Goal: Entertainment & Leisure: Consume media (video, audio)

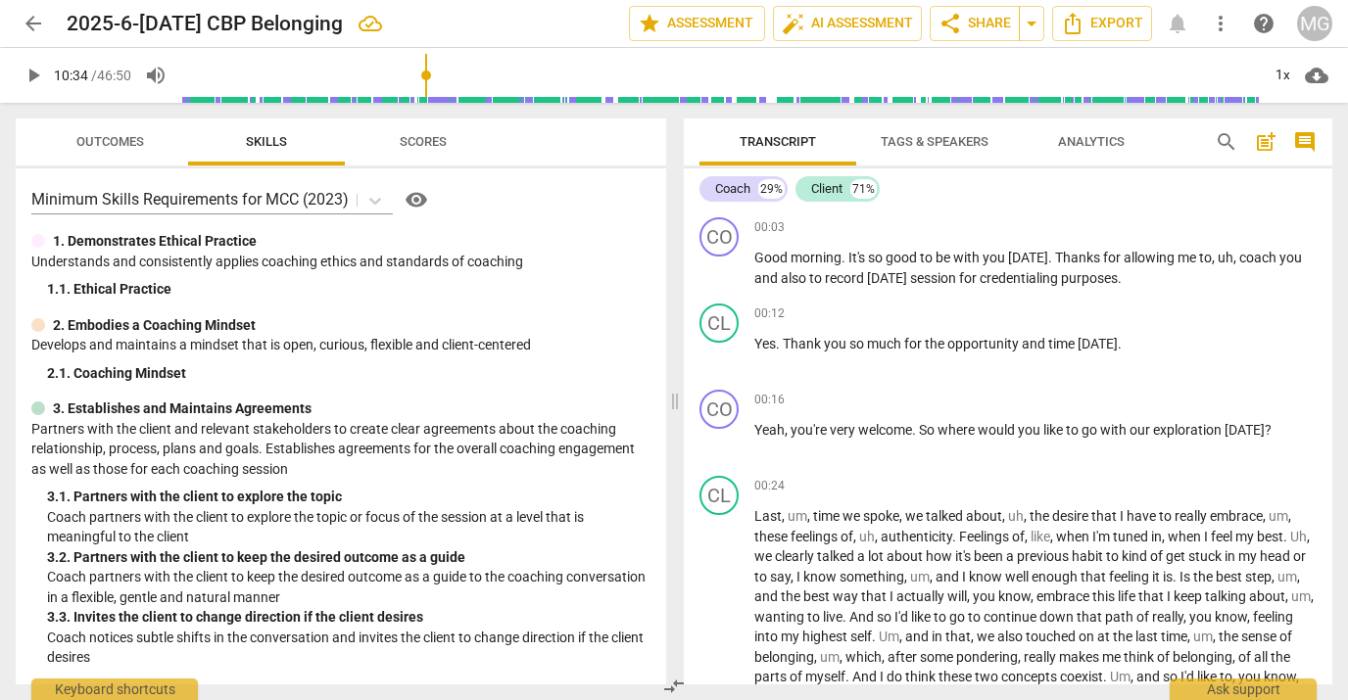
scroll to position [2938, 0]
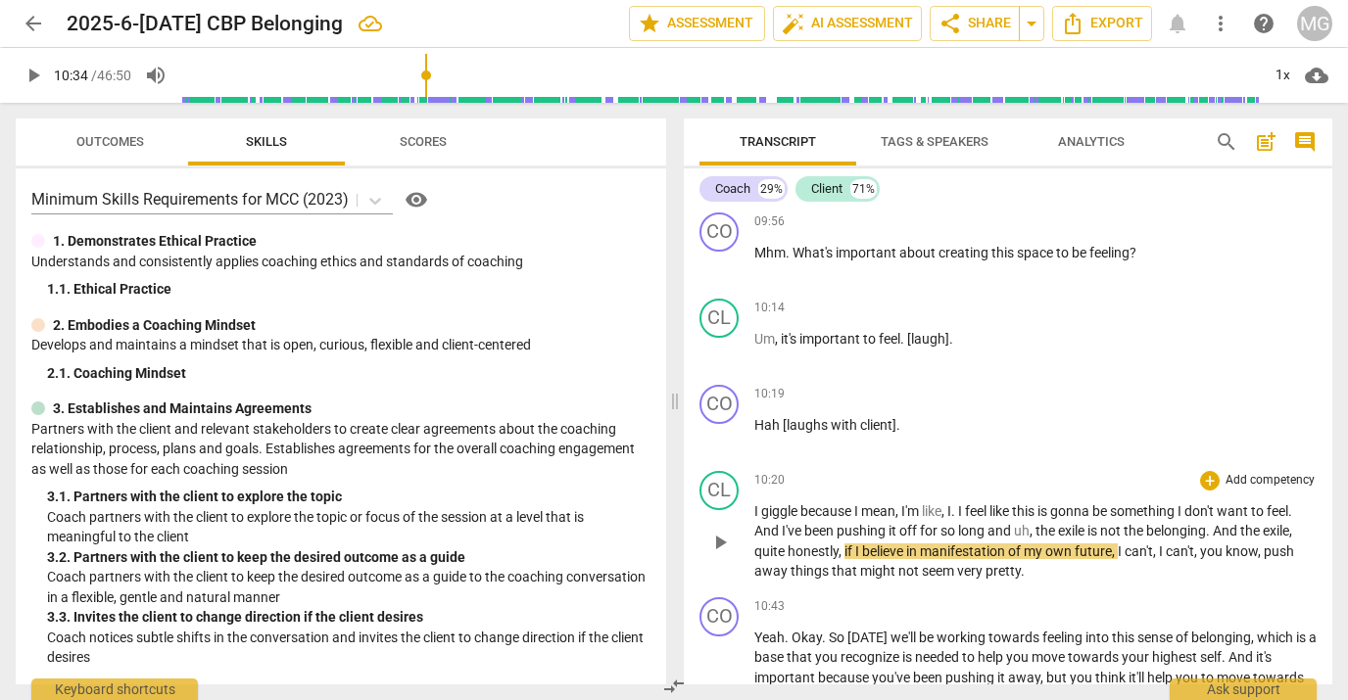
click at [776, 519] on span "giggle" at bounding box center [780, 512] width 39 height 16
click at [775, 519] on span "giggle" at bounding box center [780, 512] width 39 height 16
click at [719, 555] on span "play_arrow" at bounding box center [720, 543] width 24 height 24
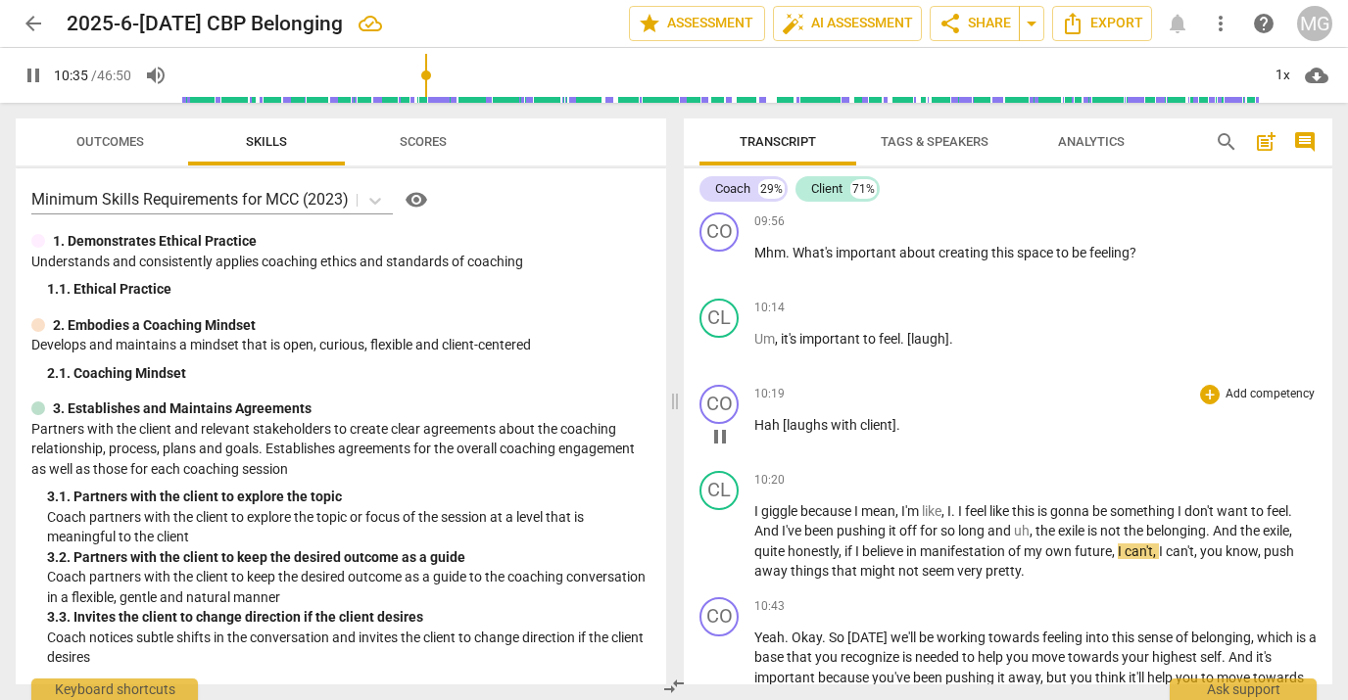
click at [766, 433] on span "Hah" at bounding box center [768, 425] width 28 height 16
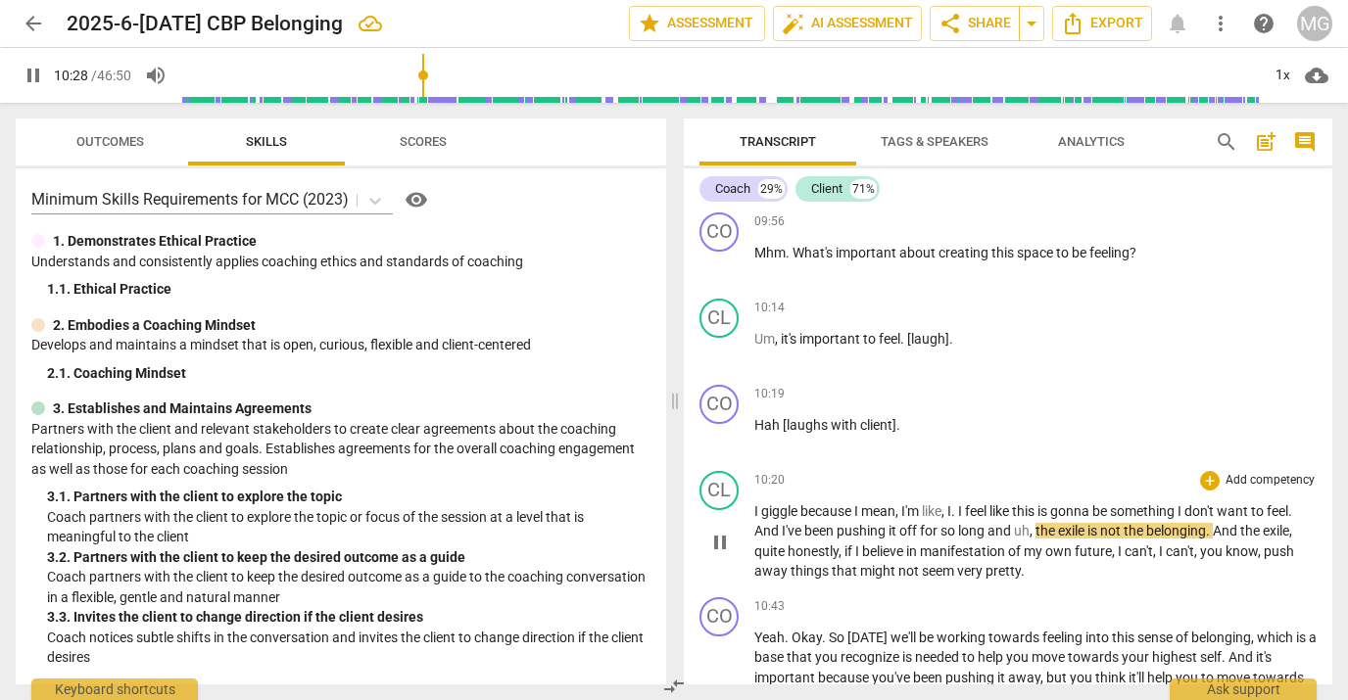
click at [988, 539] on span "long" at bounding box center [972, 531] width 29 height 16
type input "631"
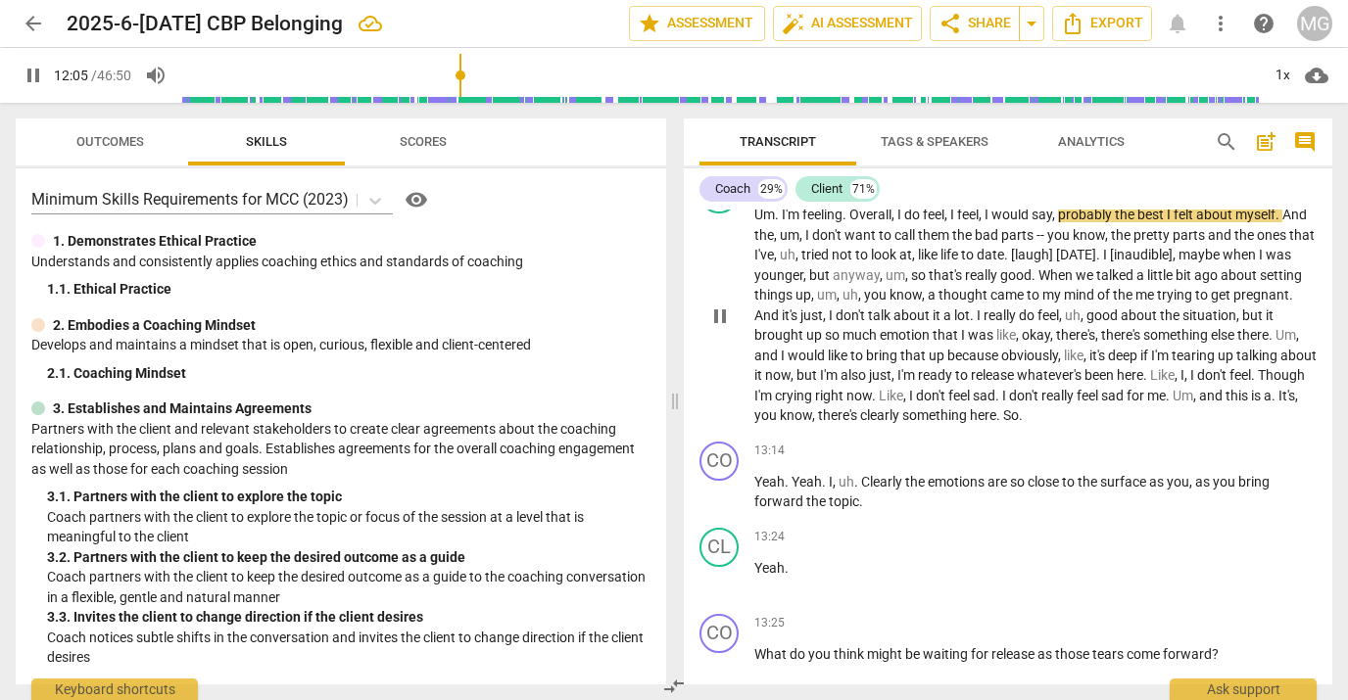
scroll to position [3720, 0]
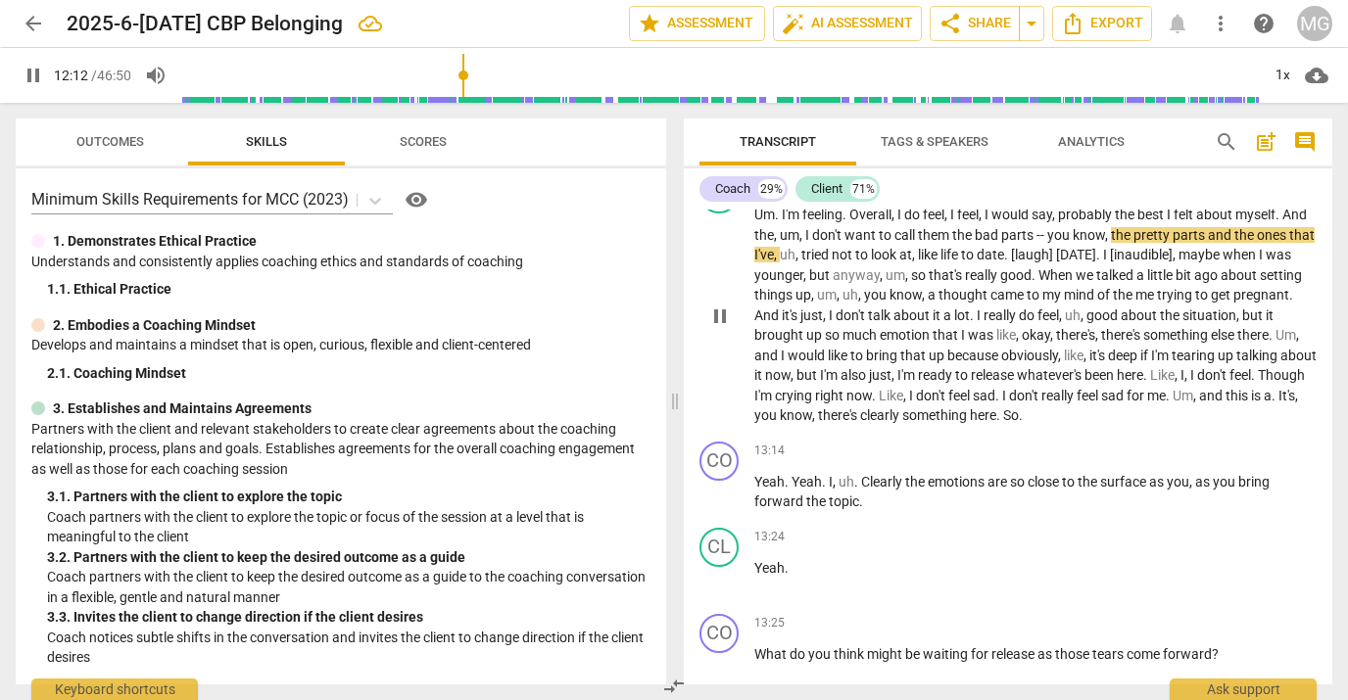
click at [720, 328] on span "pause" at bounding box center [720, 317] width 24 height 24
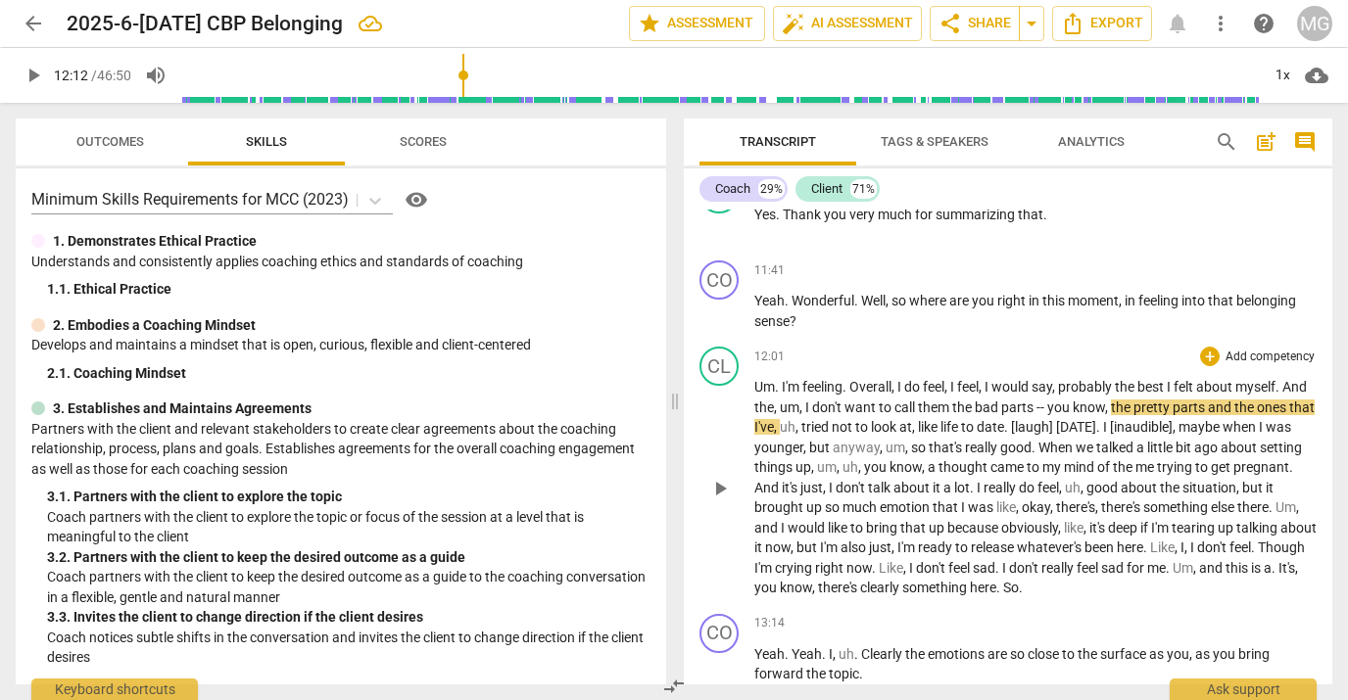
scroll to position [3496, 0]
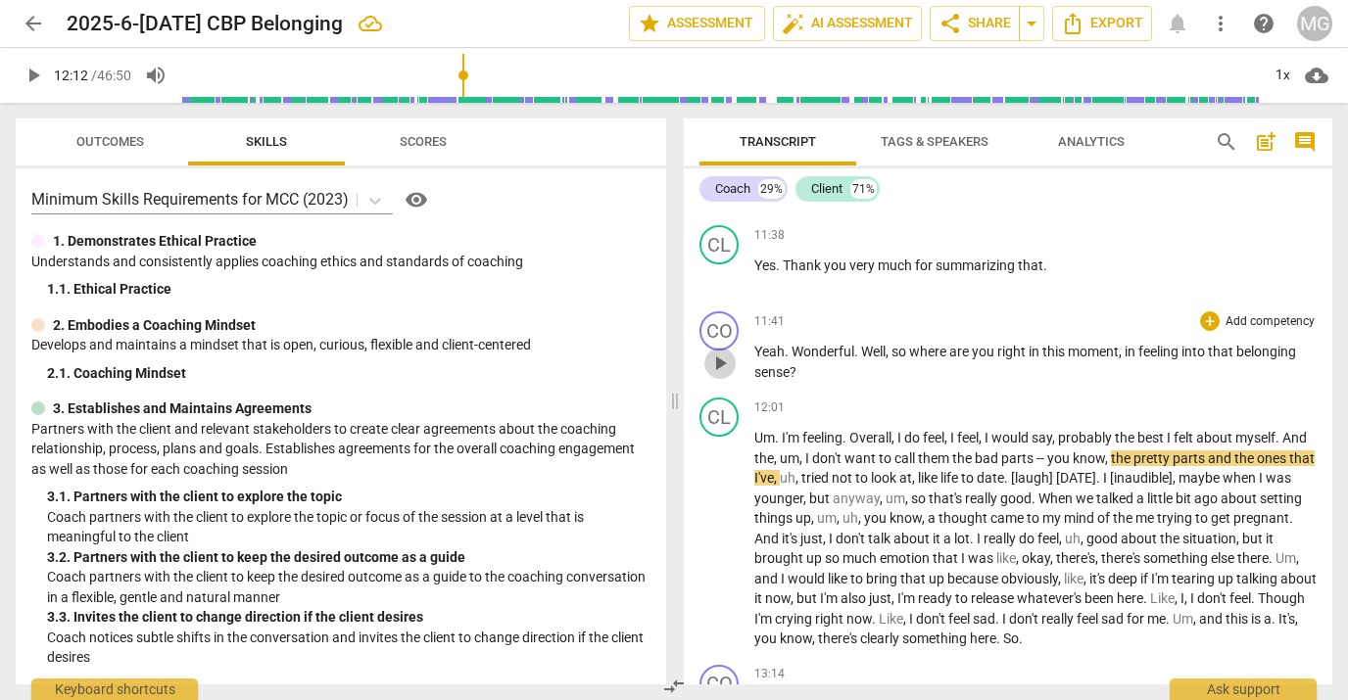
click at [719, 375] on span "play_arrow" at bounding box center [720, 364] width 24 height 24
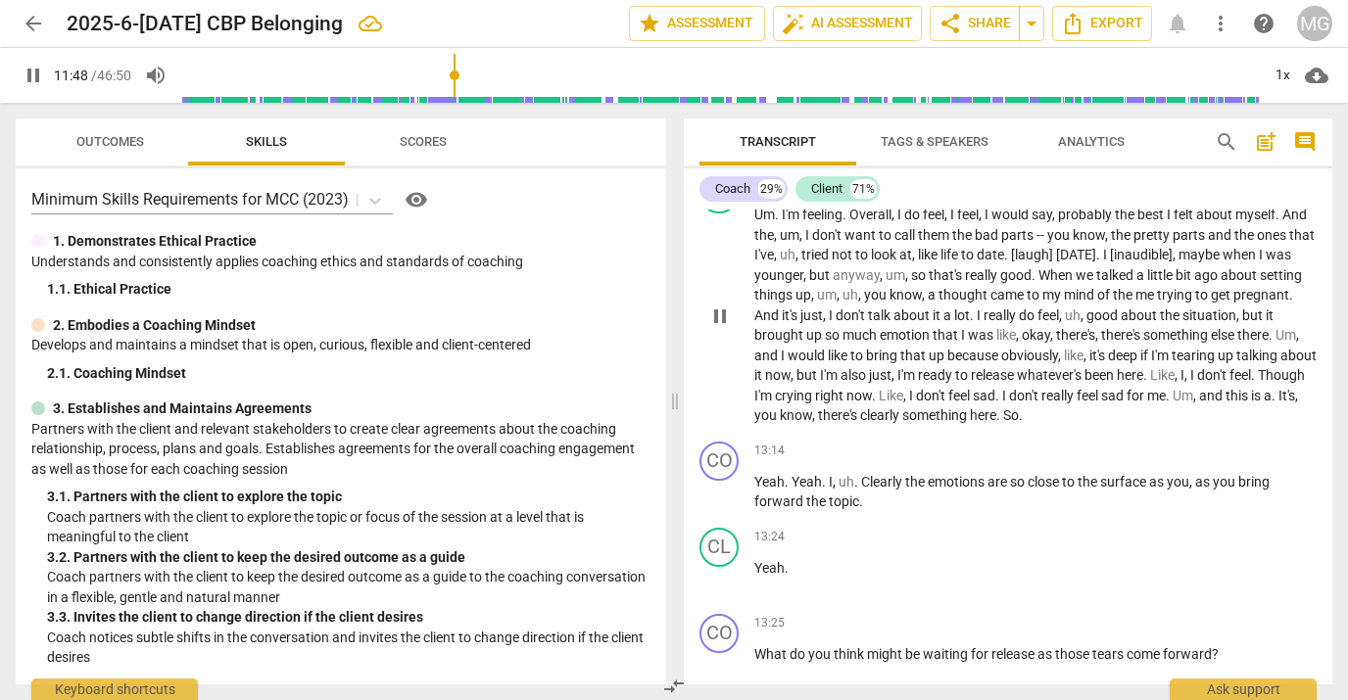
scroll to position [3720, 0]
click at [815, 404] on span "crying" at bounding box center [795, 396] width 40 height 16
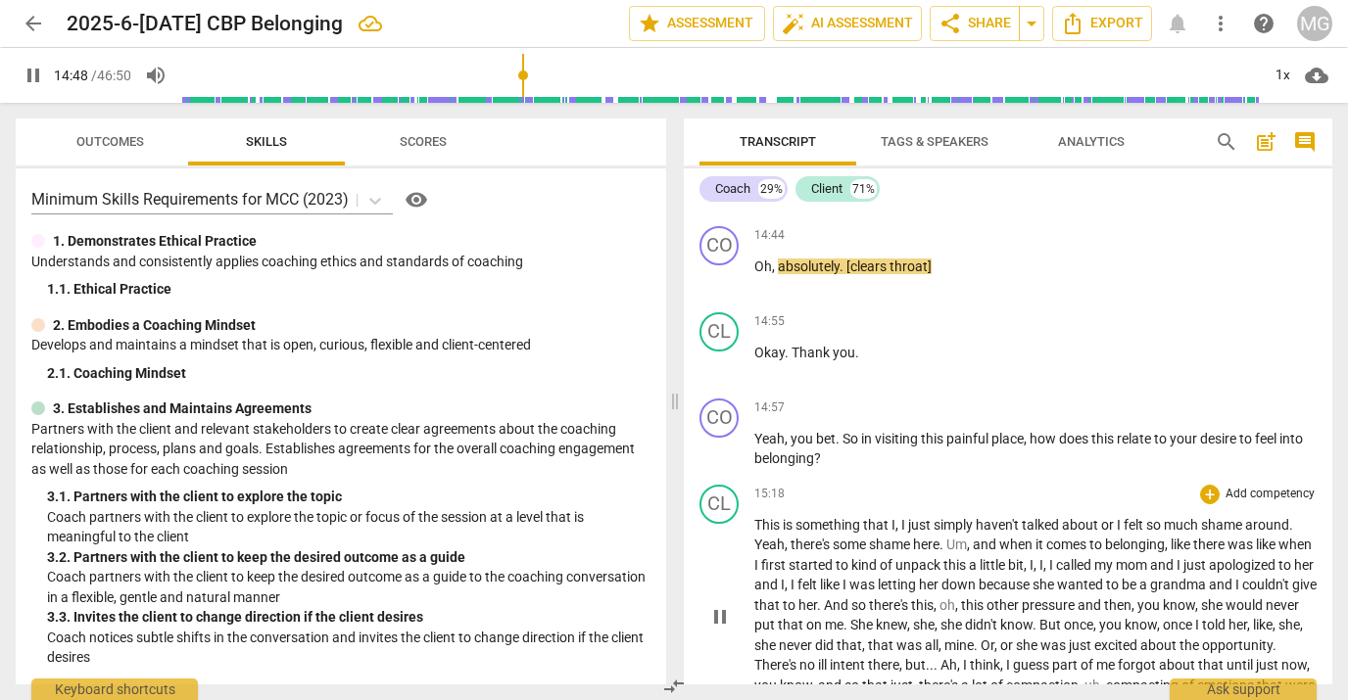
scroll to position [4725, 0]
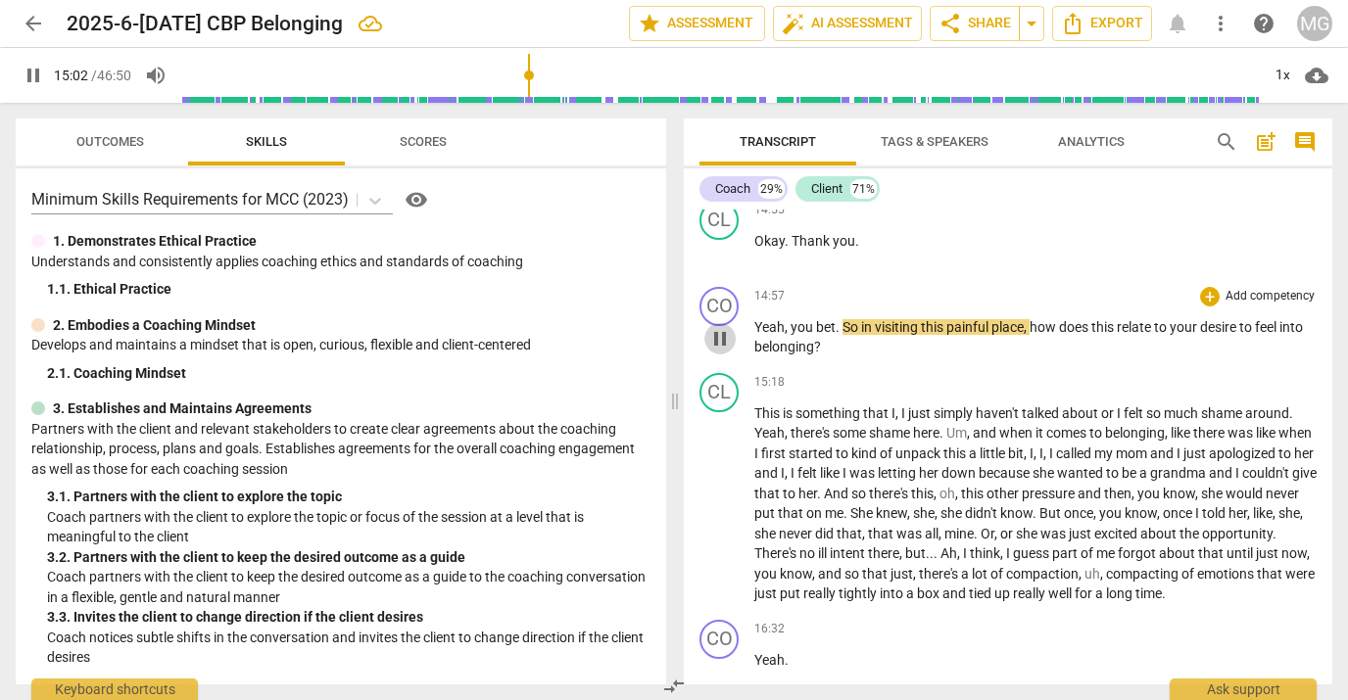
click at [716, 351] on span "pause" at bounding box center [720, 339] width 24 height 24
type input "903"
click at [756, 249] on span "Okay" at bounding box center [769, 241] width 30 height 16
drag, startPoint x: 721, startPoint y: 374, endPoint x: 774, endPoint y: 389, distance: 54.9
click at [722, 351] on span "play_arrow" at bounding box center [720, 339] width 24 height 24
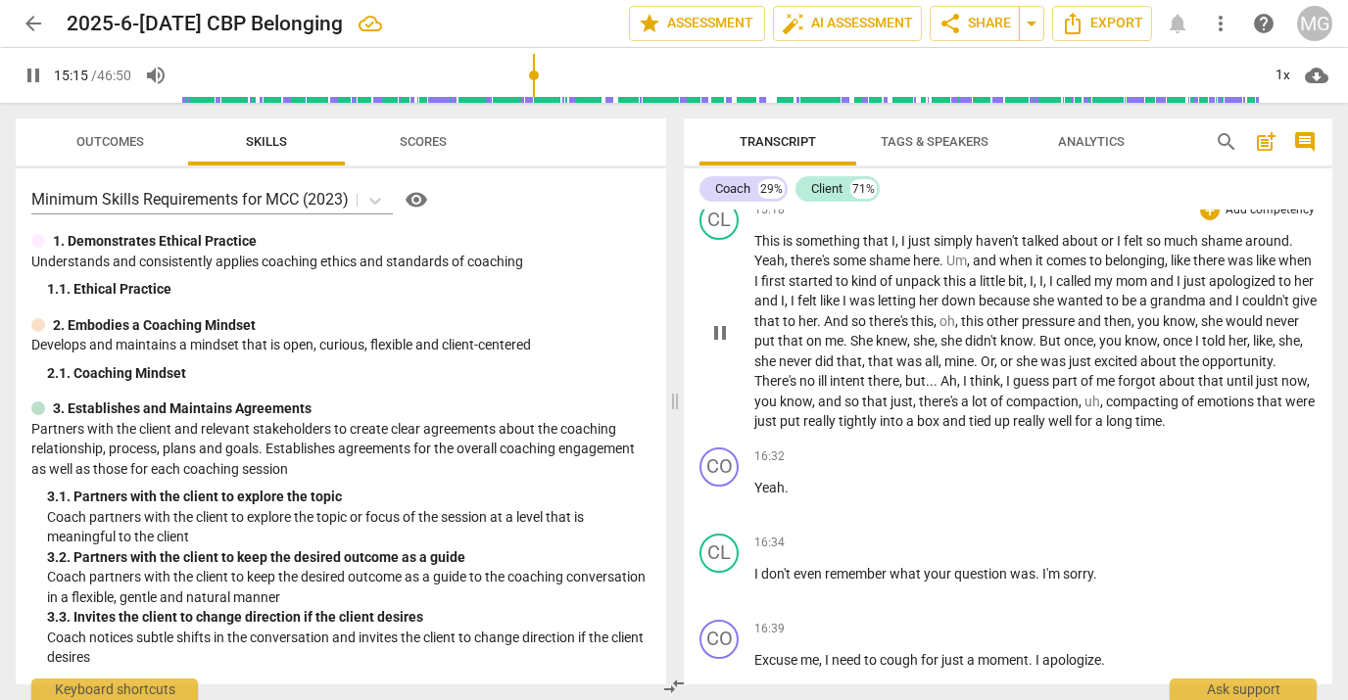
scroll to position [4948, 0]
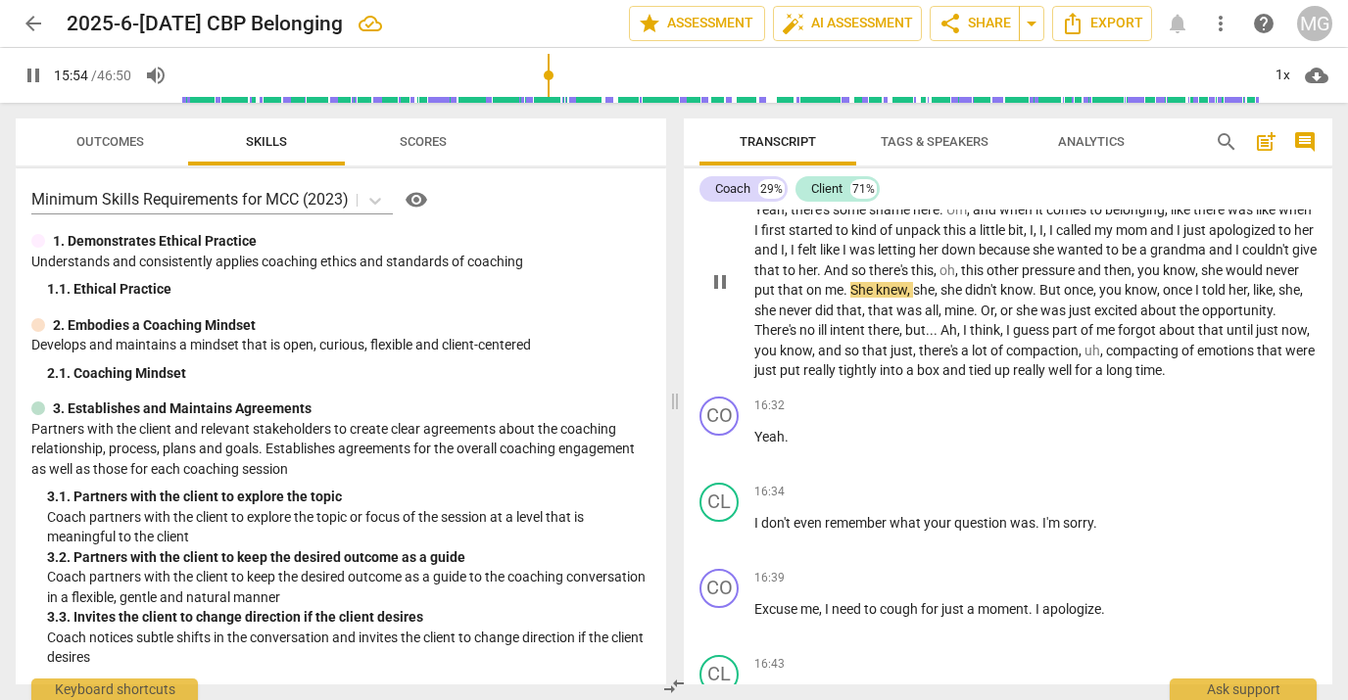
click at [961, 278] on span "," at bounding box center [958, 271] width 6 height 16
type input "956"
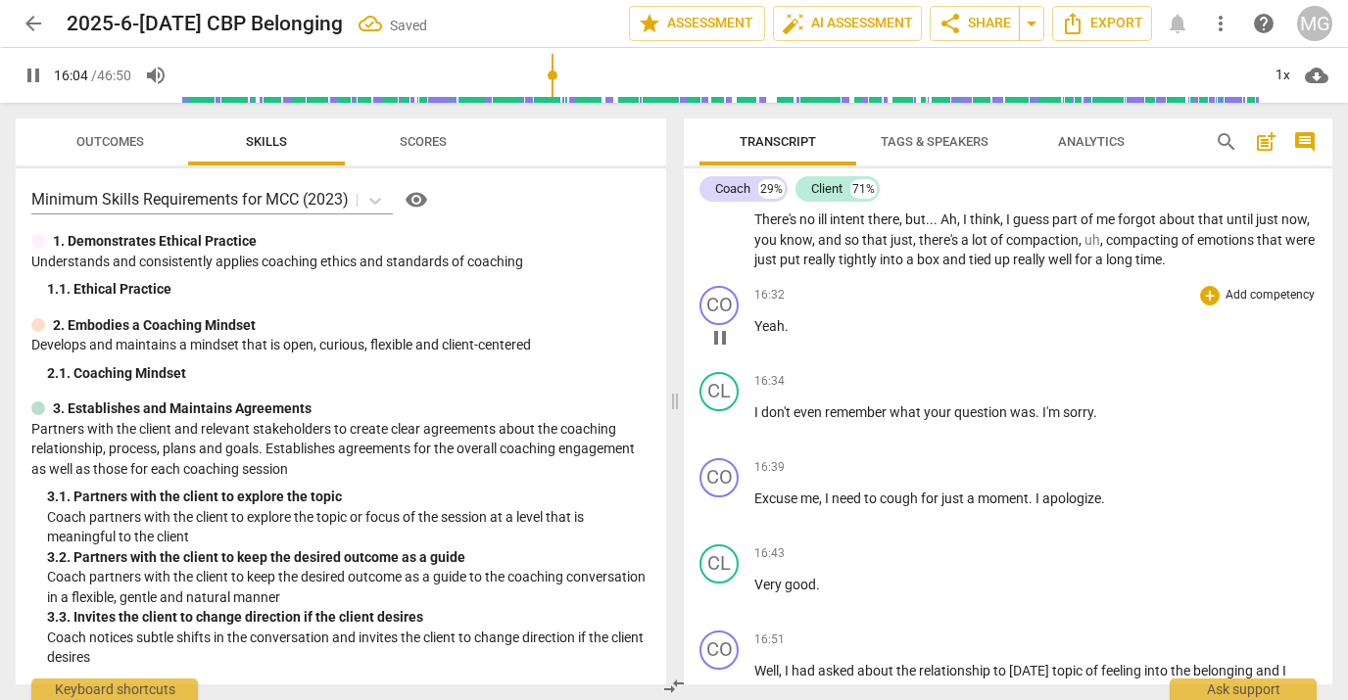
scroll to position [5060, 0]
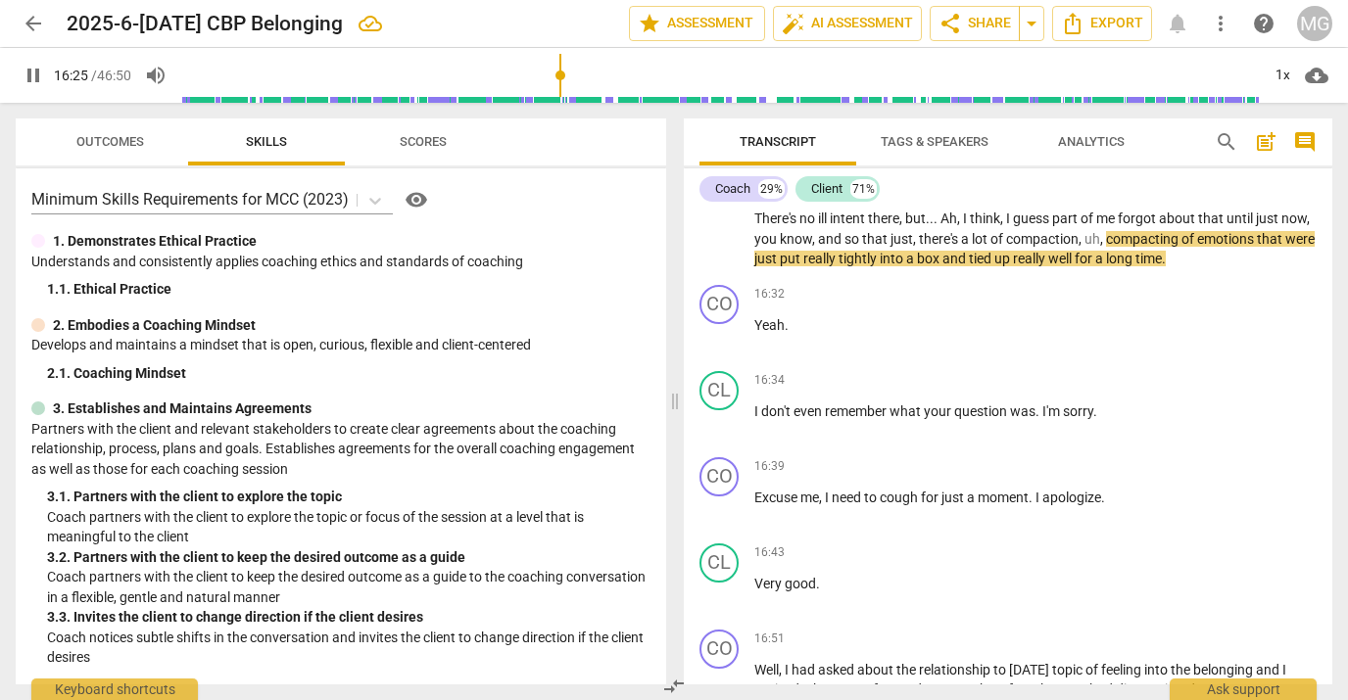
click at [723, 182] on span "pause" at bounding box center [720, 171] width 24 height 24
type input "987"
